Goal: Contribute content: Contribute content

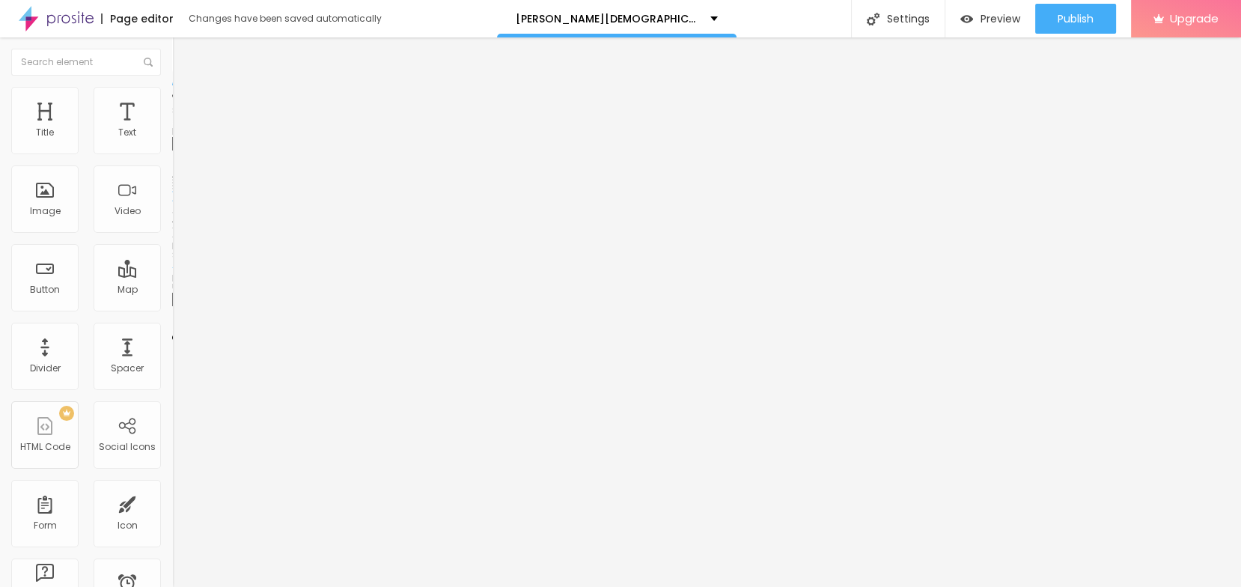
click at [172, 129] on span "Add image" at bounding box center [202, 122] width 61 height 13
click at [172, 307] on input "https://" at bounding box center [262, 299] width 180 height 15
paste input "[DOMAIN_NAME][URL]"
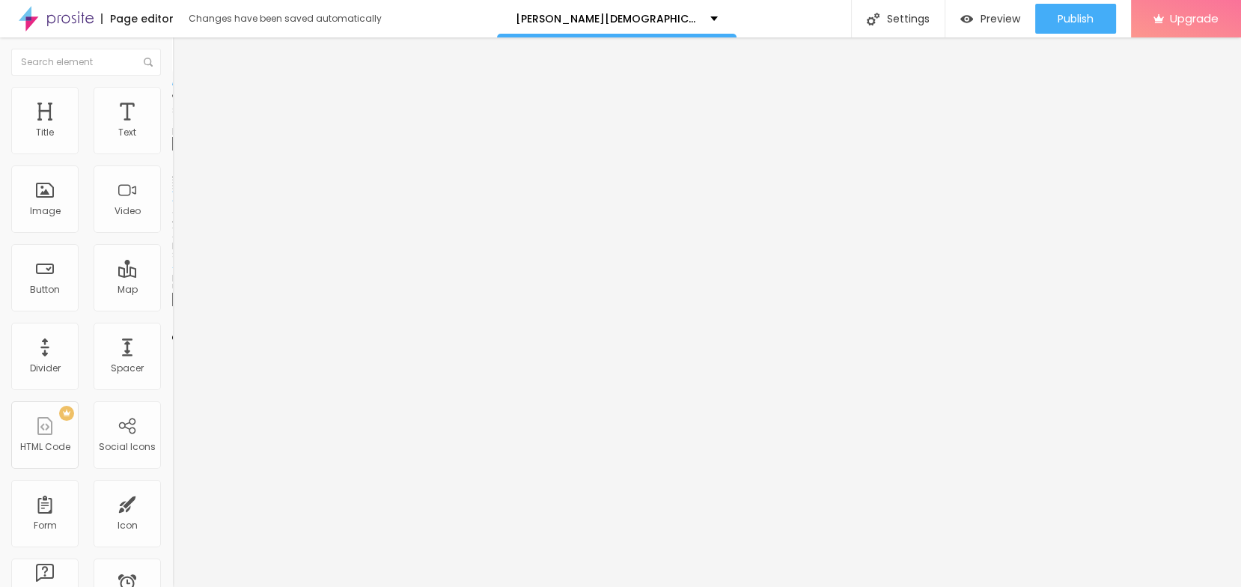
scroll to position [0, 64]
type input "[URL][DOMAIN_NAME]"
click at [172, 151] on input "text" at bounding box center [262, 143] width 180 height 15
paste input "[PERSON_NAME][DEMOGRAPHIC_DATA][MEDICAL_DATA] [GEOGRAPHIC_DATA]"
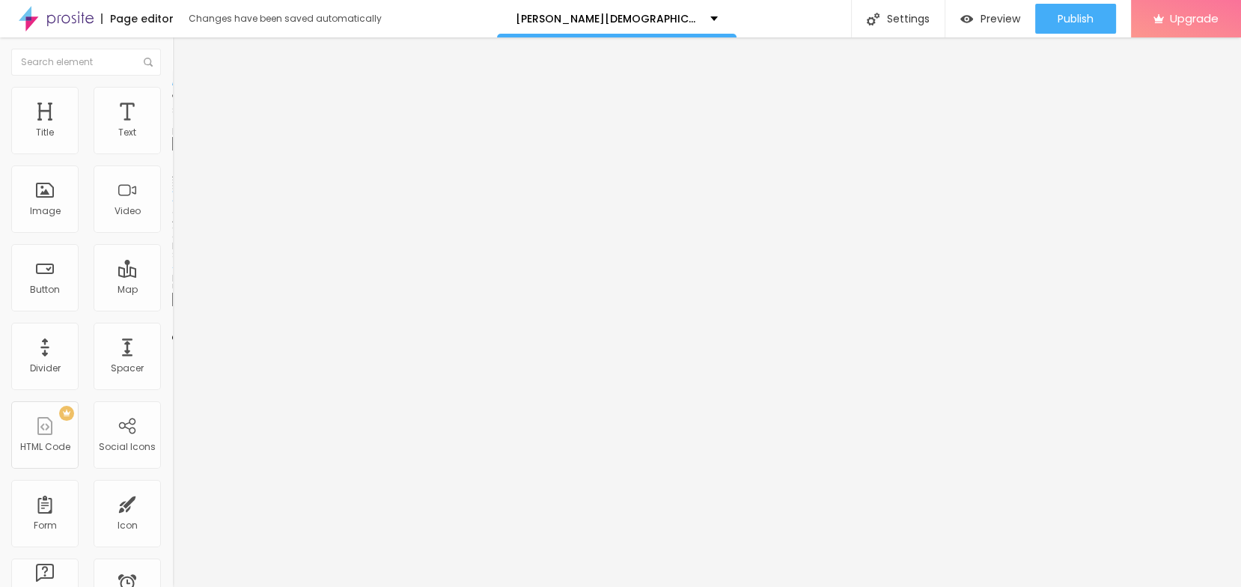
scroll to position [0, 42]
type input "[PERSON_NAME][DEMOGRAPHIC_DATA][MEDICAL_DATA] [GEOGRAPHIC_DATA]"
click at [172, 85] on ul "Content Style Advanced" at bounding box center [258, 94] width 172 height 45
click at [172, 92] on img at bounding box center [178, 93] width 13 height 13
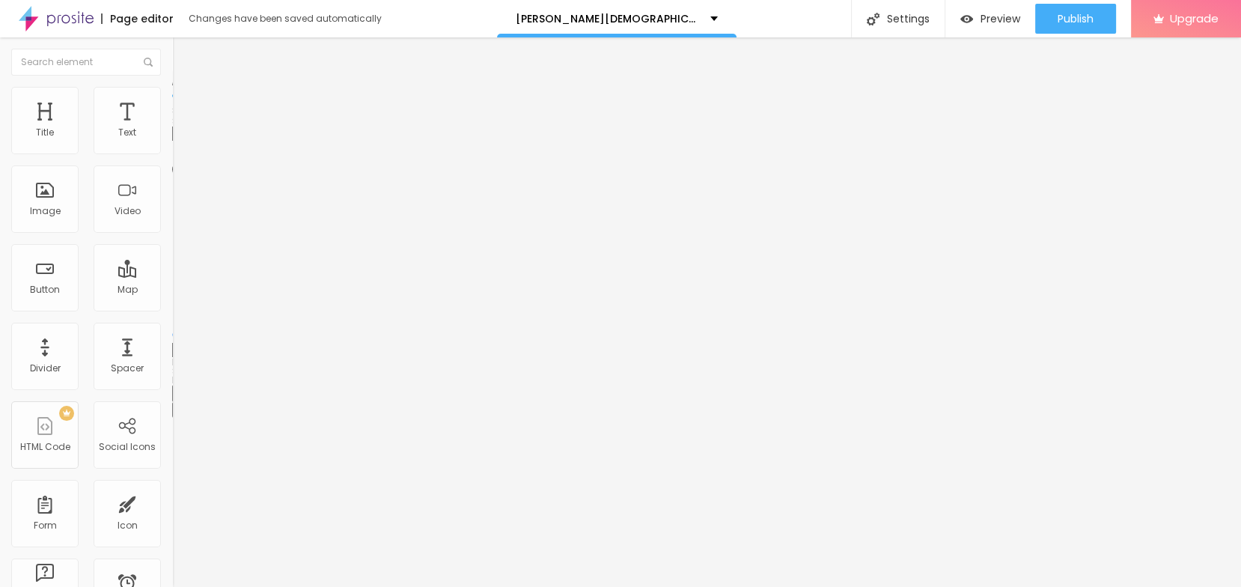
type input "95"
type input "90"
type input "85"
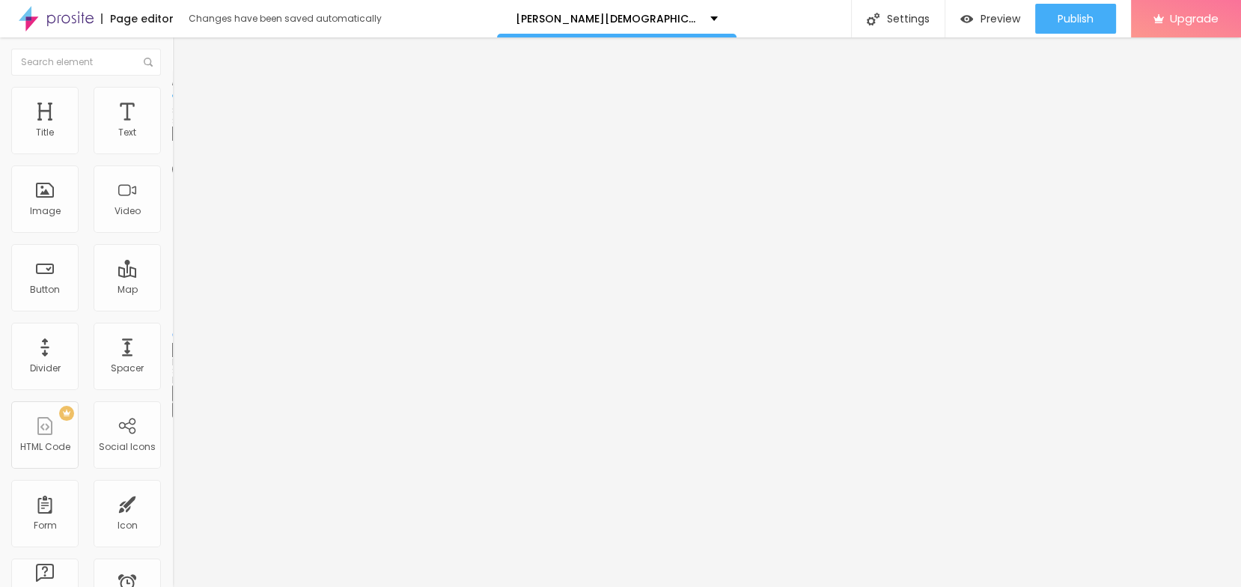
type input "85"
type input "80"
type input "75"
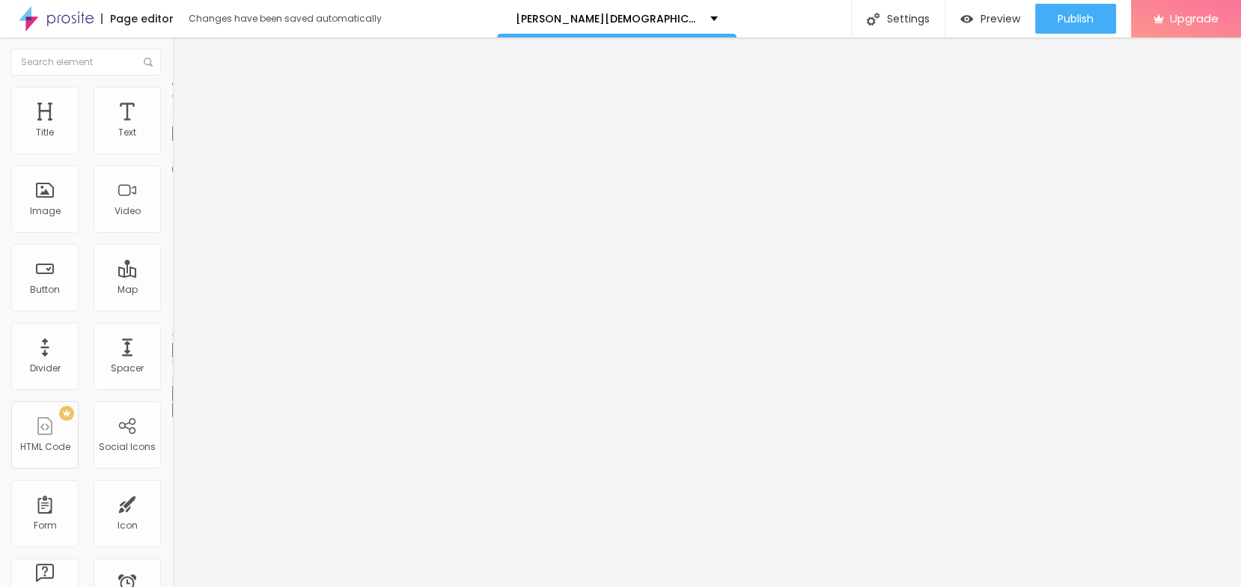
type input "70"
type input "65"
type input "60"
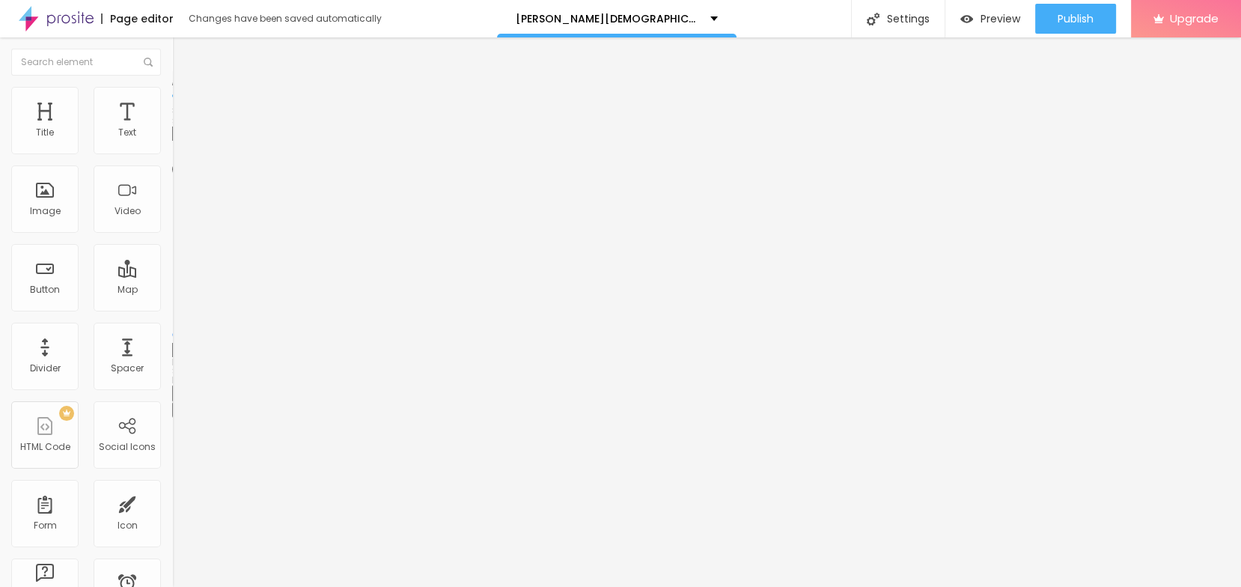
type input "60"
type input "55"
type input "50"
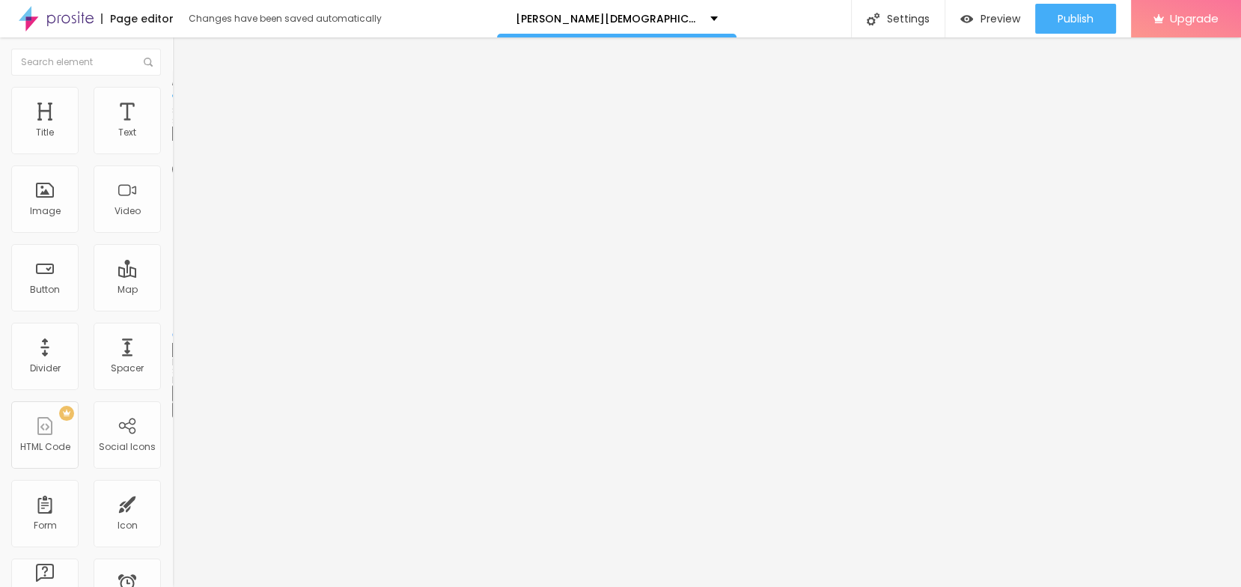
type input "45"
type input "40"
type input "35"
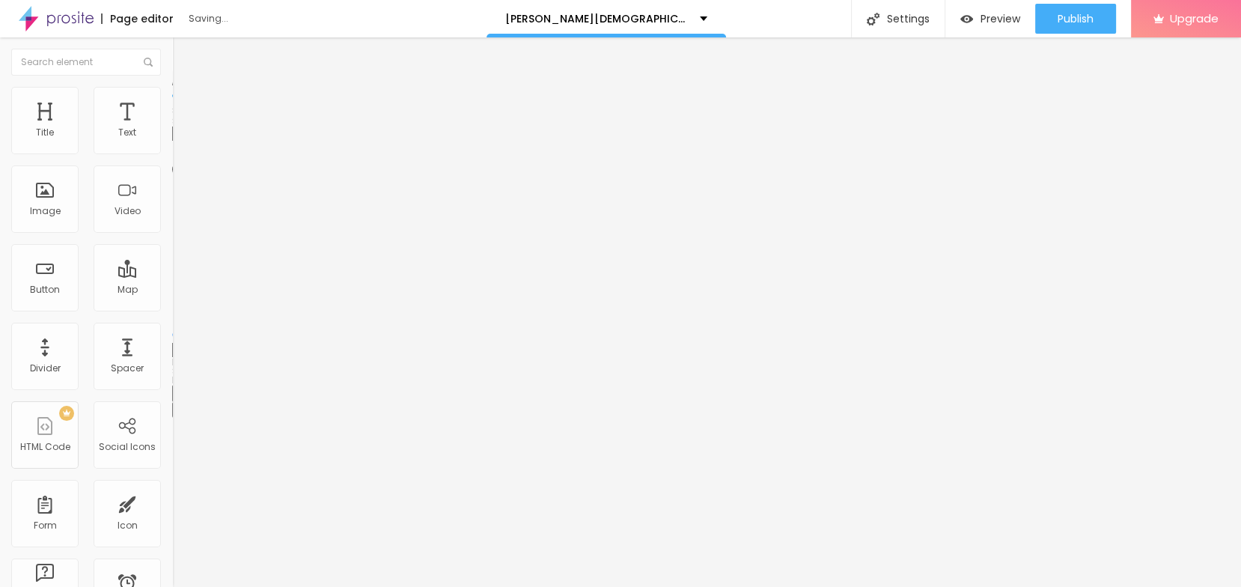
type input "35"
type input "30"
type input "25"
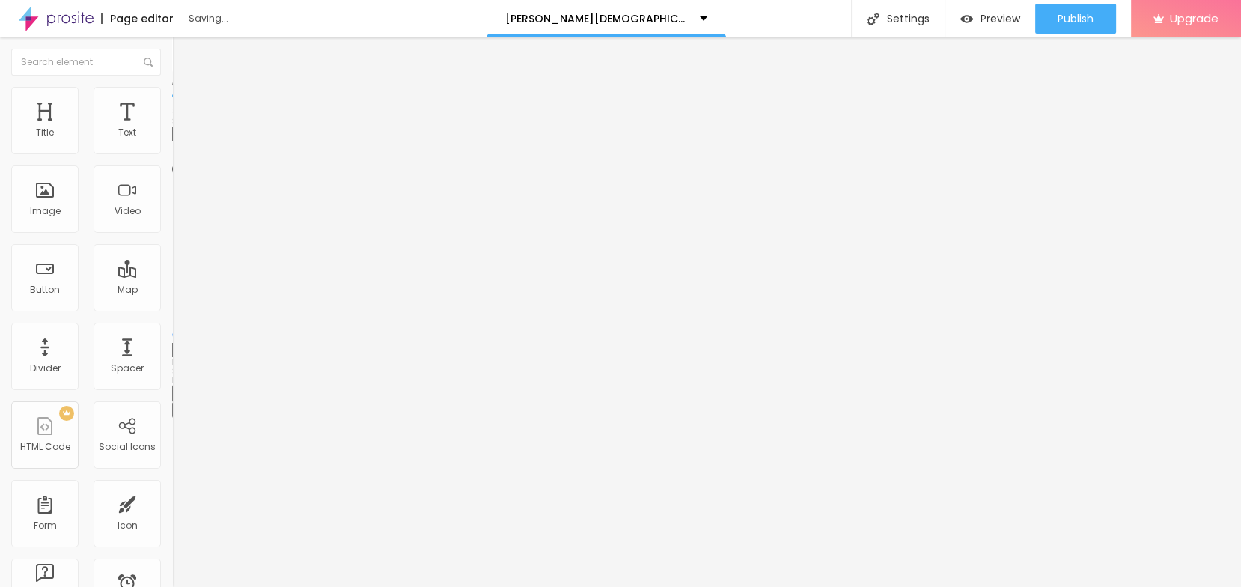
type input "20"
type input "15"
type input "20"
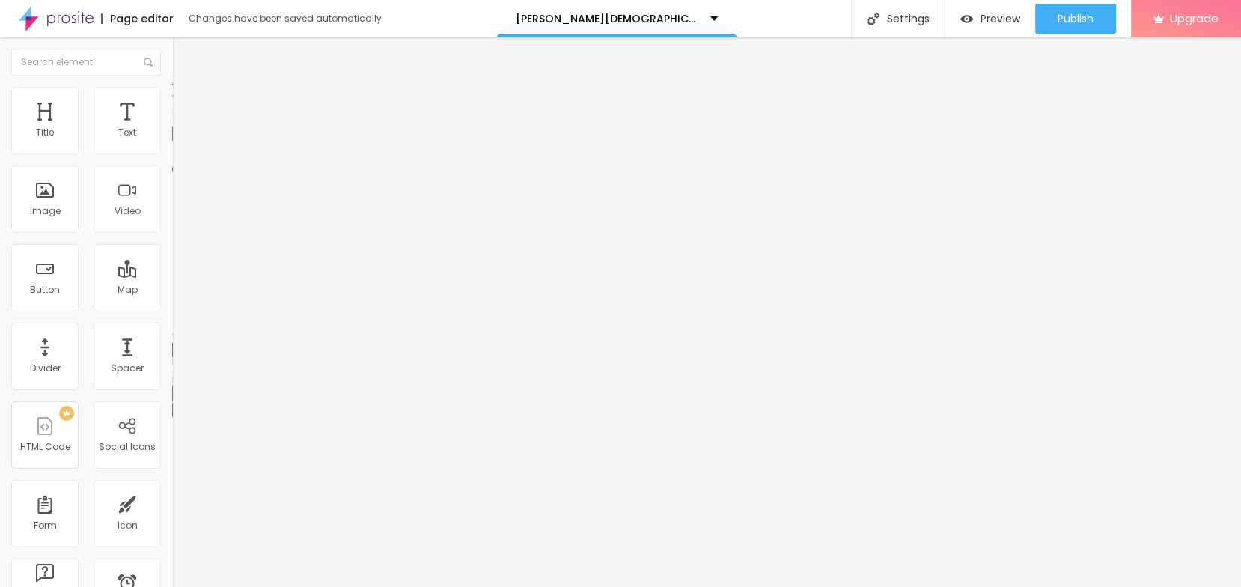
type input "20"
type input "25"
type input "30"
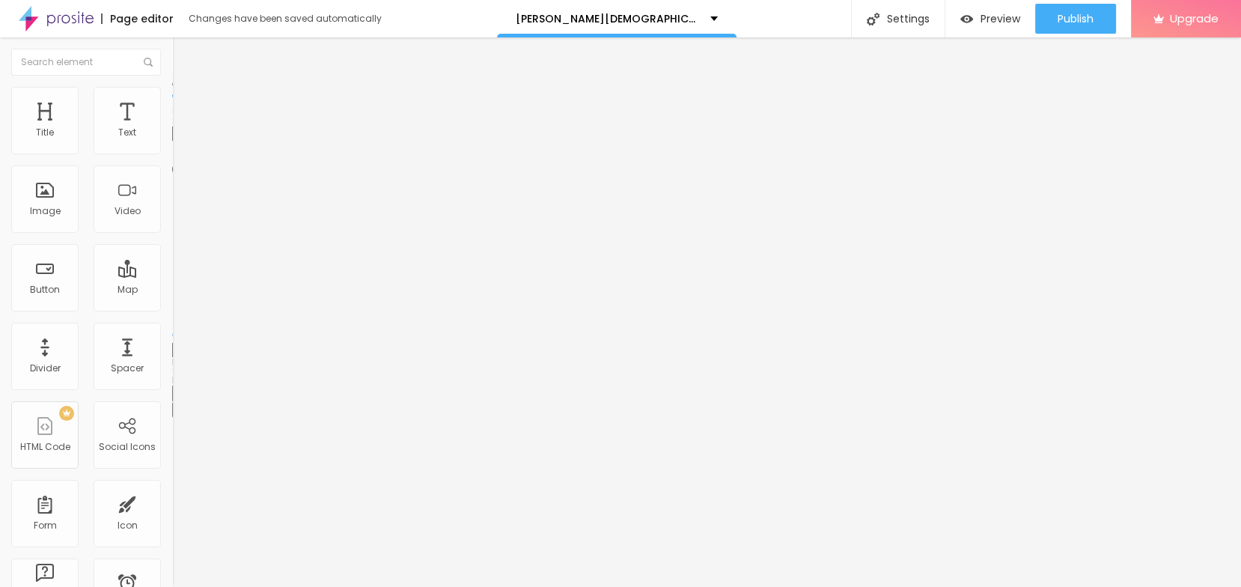
type input "35"
type input "40"
type input "45"
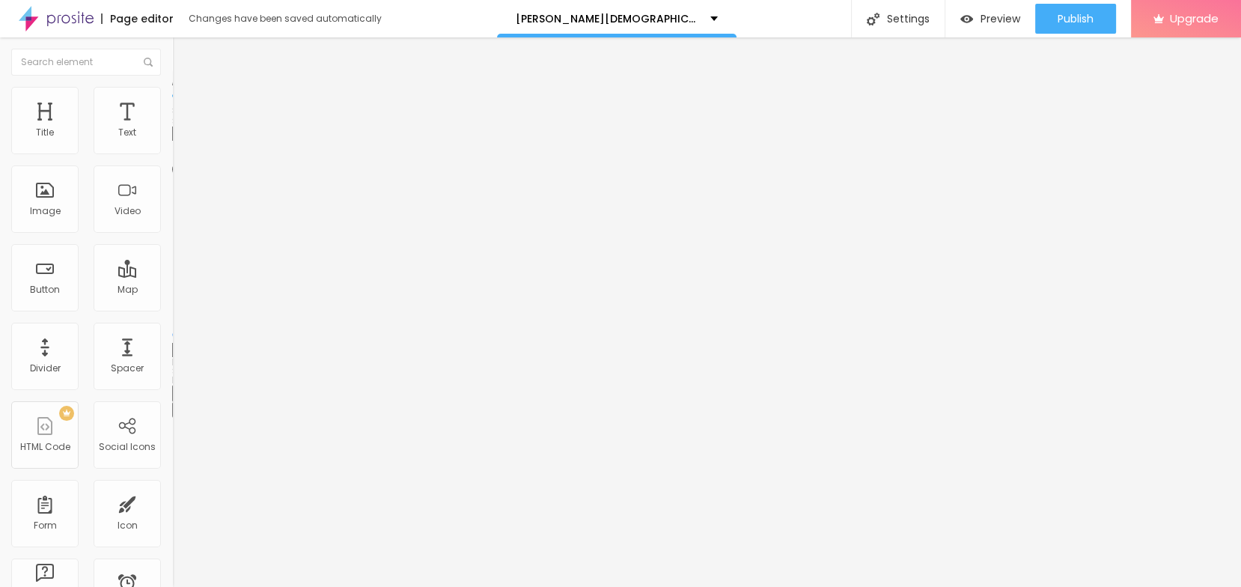
type input "45"
type input "40"
drag, startPoint x: 147, startPoint y: 158, endPoint x: 65, endPoint y: 180, distance: 85.3
type input "40"
click at [172, 153] on input "range" at bounding box center [220, 147] width 97 height 12
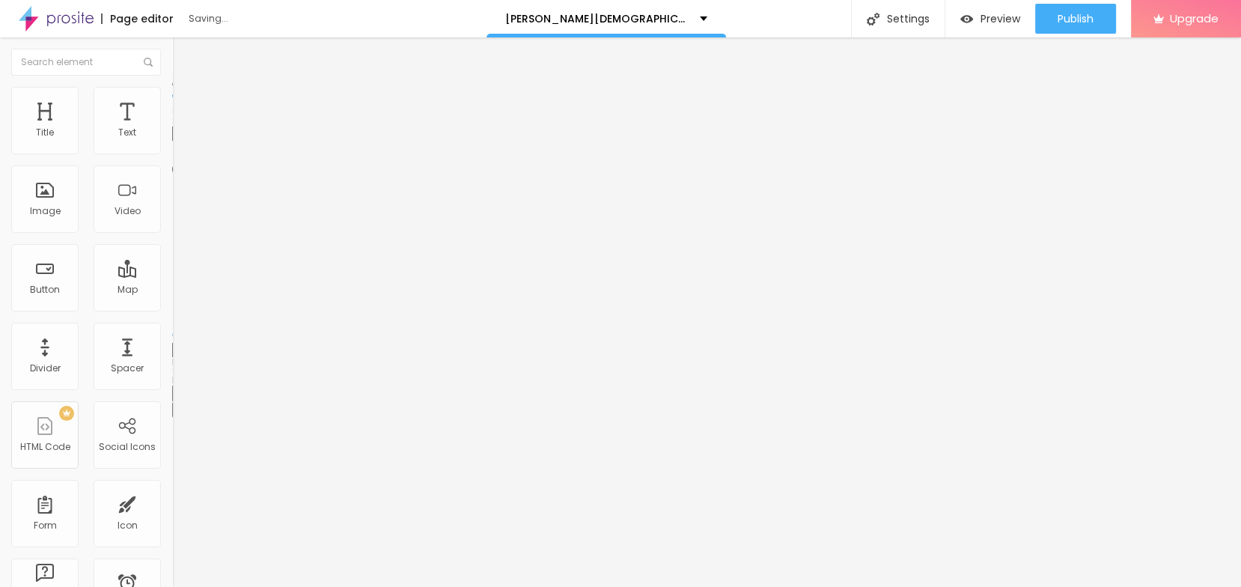
click at [172, 87] on li "Content" at bounding box center [258, 79] width 172 height 15
click at [183, 60] on img "button" at bounding box center [189, 55] width 12 height 12
click at [178, 139] on icon "button" at bounding box center [182, 134] width 9 height 9
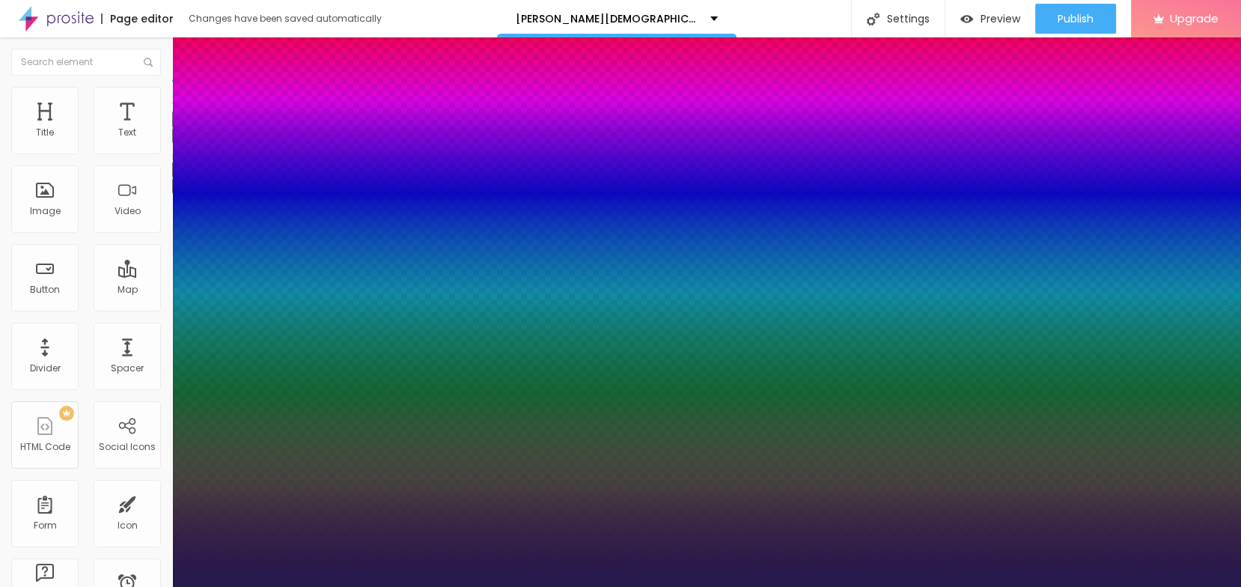
type input "1"
drag, startPoint x: 204, startPoint y: 249, endPoint x: 222, endPoint y: 255, distance: 18.7
type input "33"
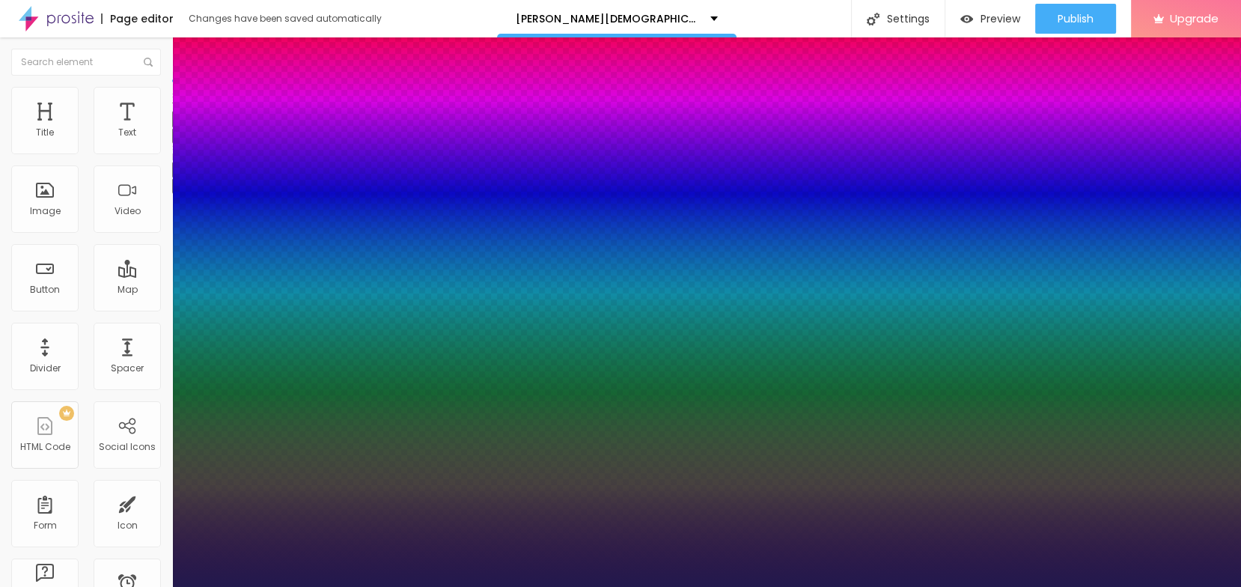
type input "1"
type input "47"
type input "1"
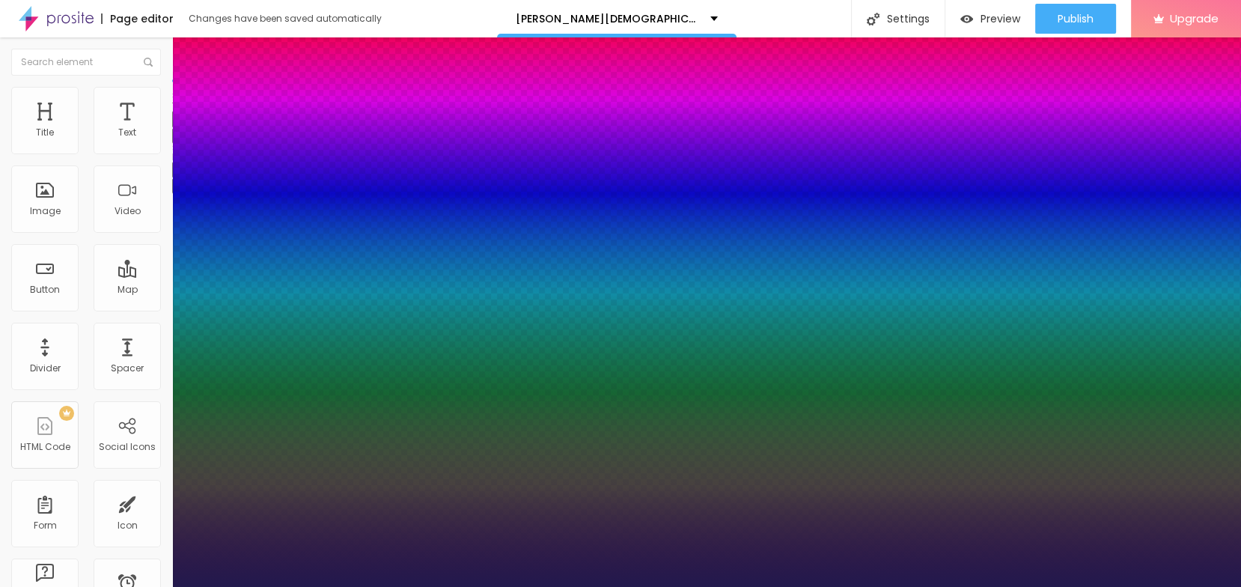
type input "47"
type input "1"
type input "39"
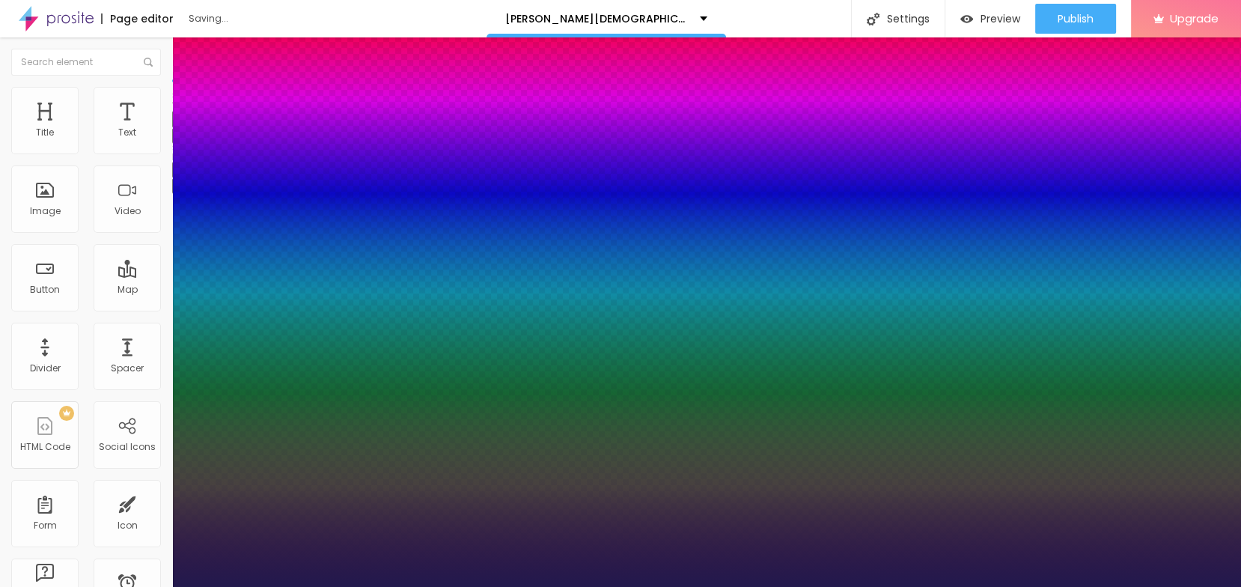
type input "39"
type input "1"
type input "39"
type input "1"
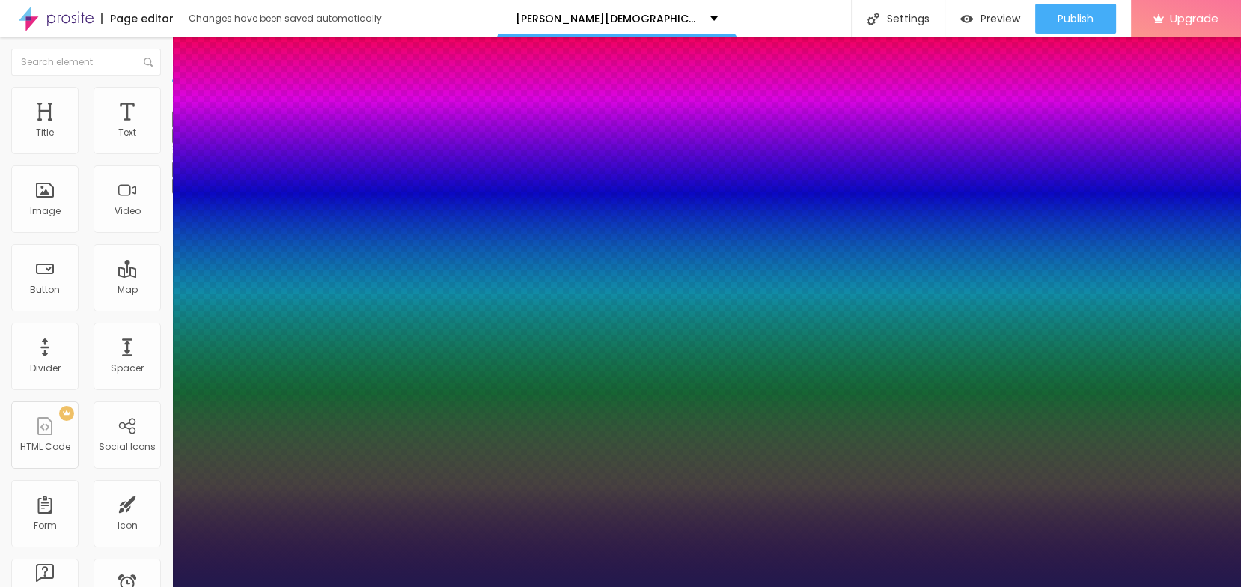
click at [805, 586] on div at bounding box center [620, 587] width 1241 height 0
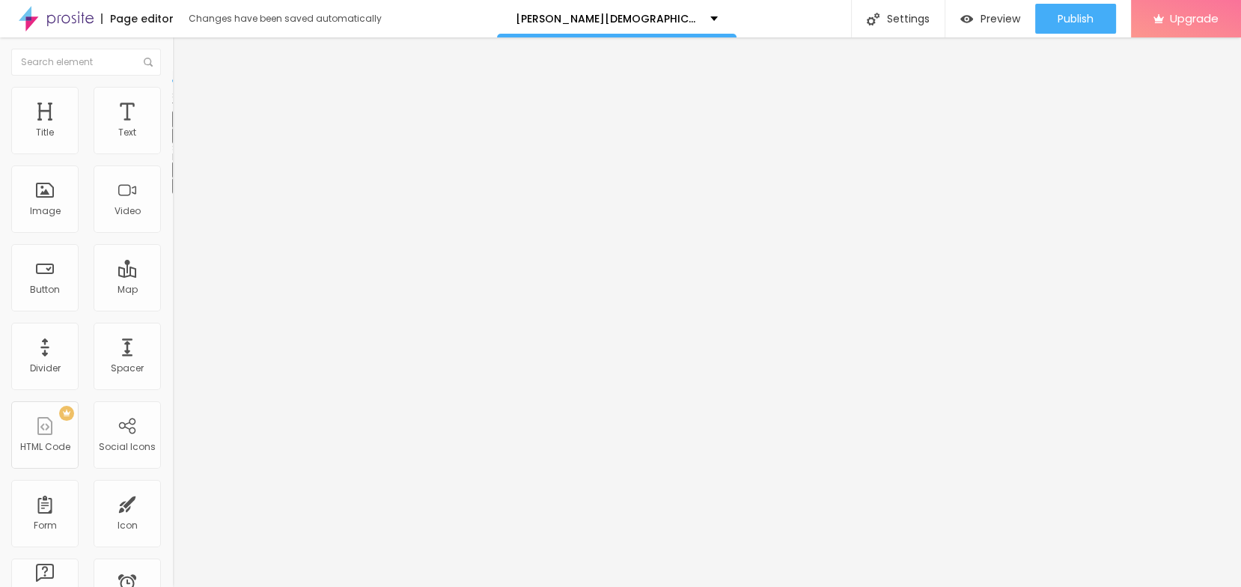
click at [183, 57] on div "Edit Text" at bounding box center [217, 55] width 68 height 12
click at [1093, 14] on span "Publish" at bounding box center [1076, 19] width 36 height 12
